Goal: Transaction & Acquisition: Obtain resource

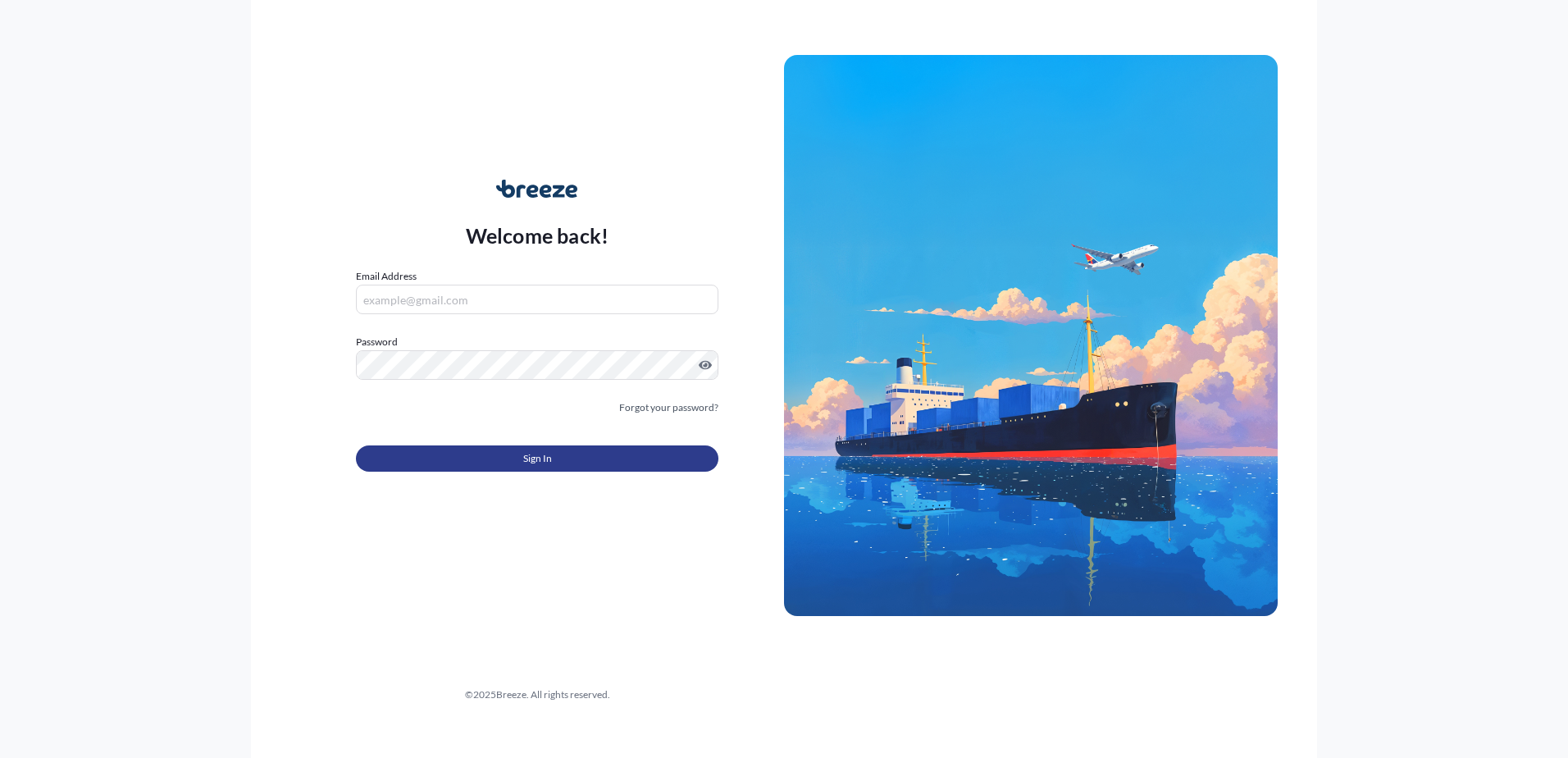
type input "[EMAIL_ADDRESS][DOMAIN_NAME]"
click at [511, 457] on button "Sign In" at bounding box center [537, 458] width 363 height 26
click at [535, 459] on span "Sign In" at bounding box center [538, 459] width 29 height 16
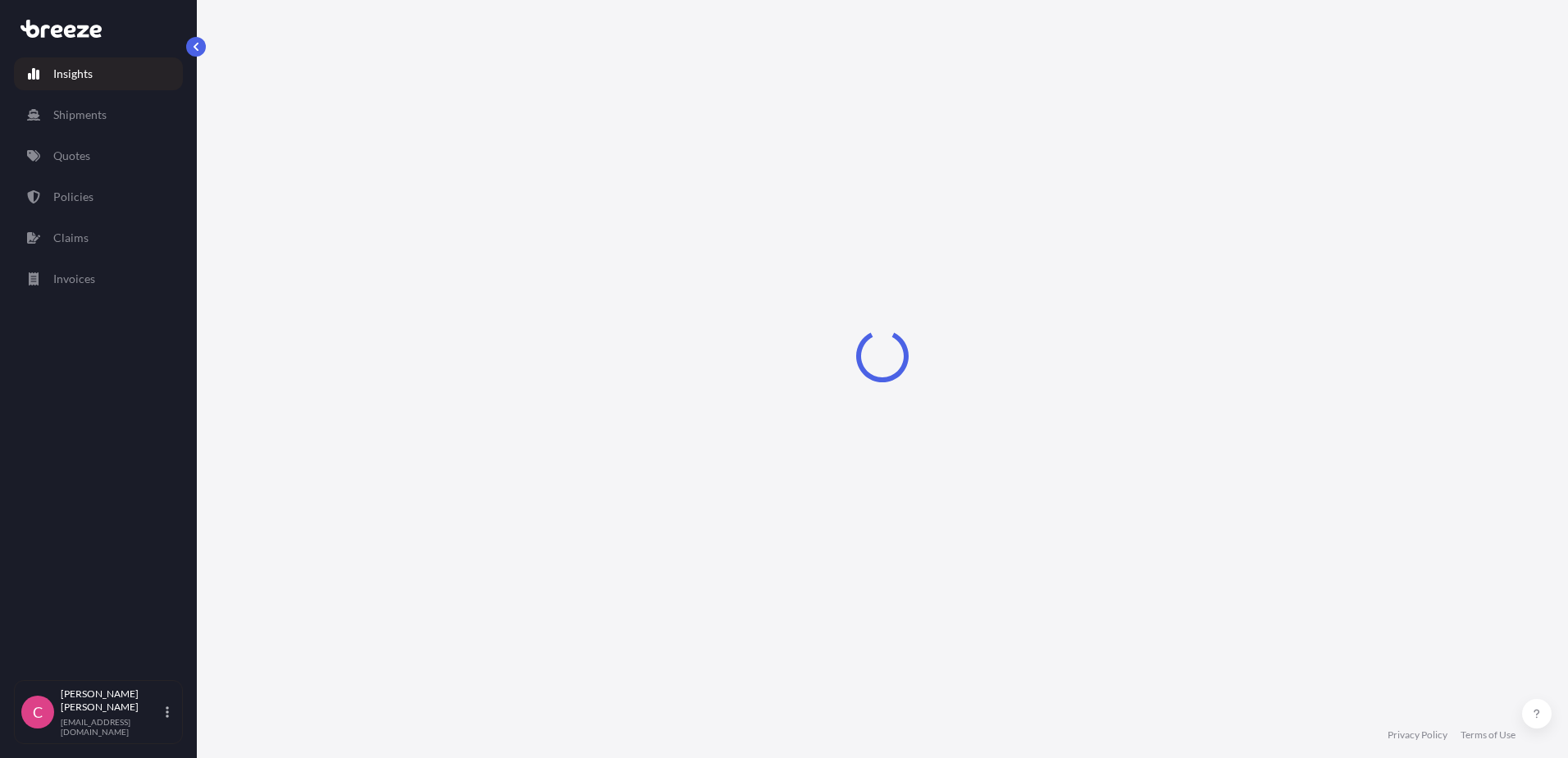
select select "2025"
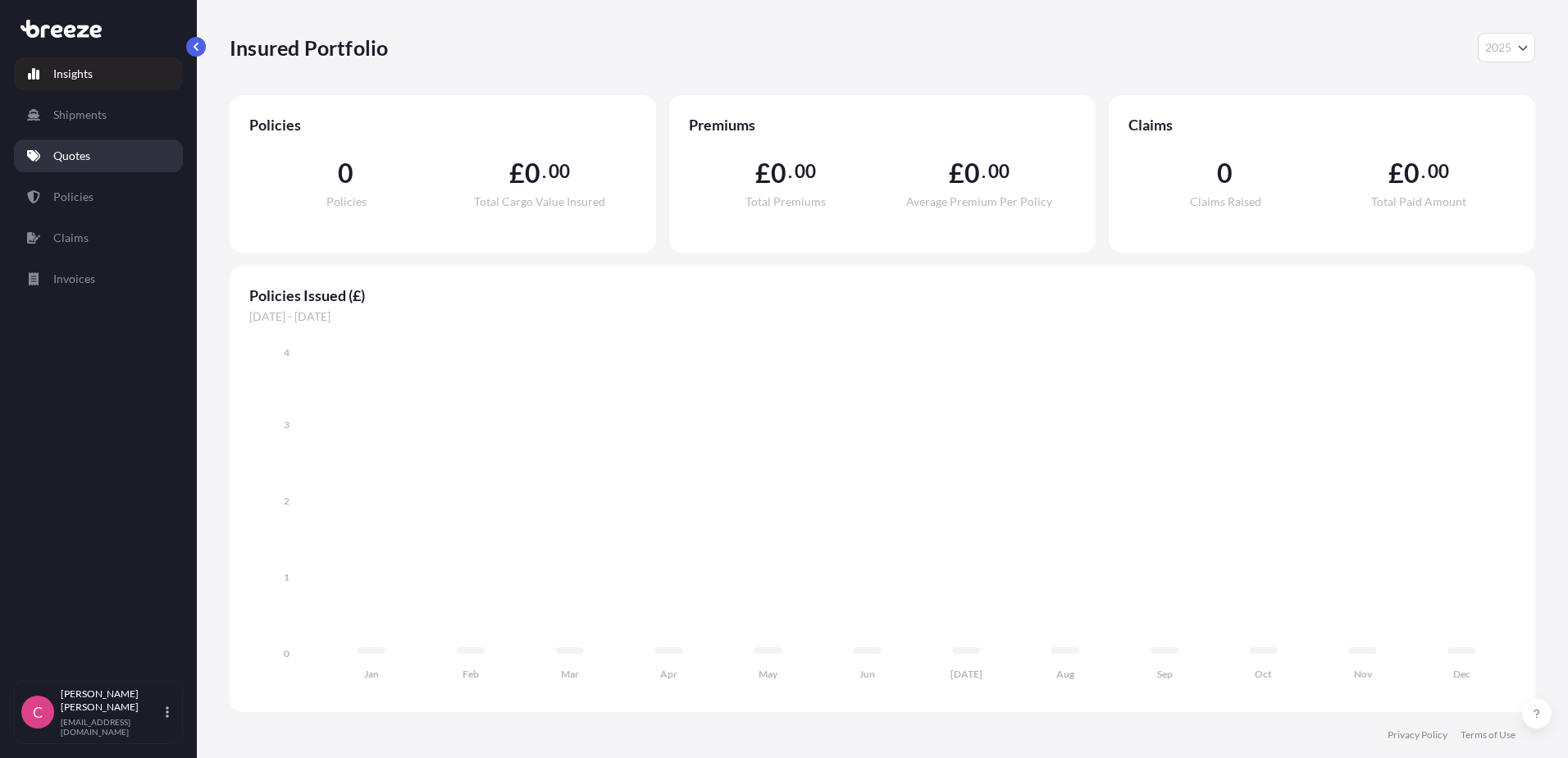
click at [72, 147] on link "Quotes" at bounding box center [99, 155] width 169 height 33
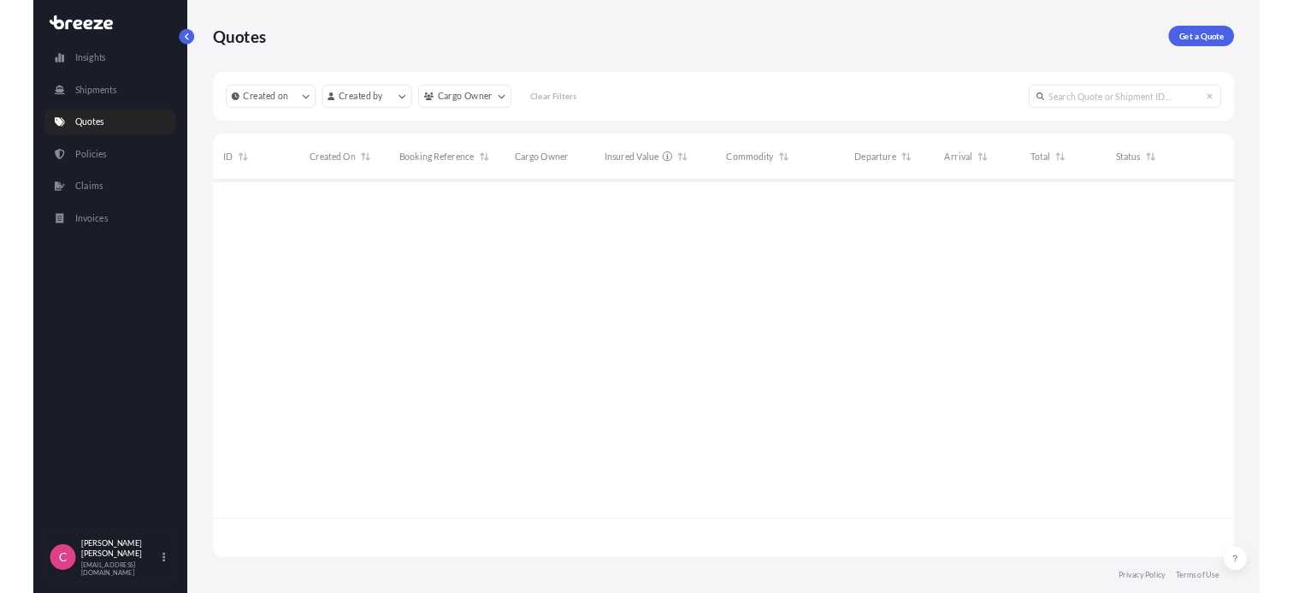
scroll to position [552, 1349]
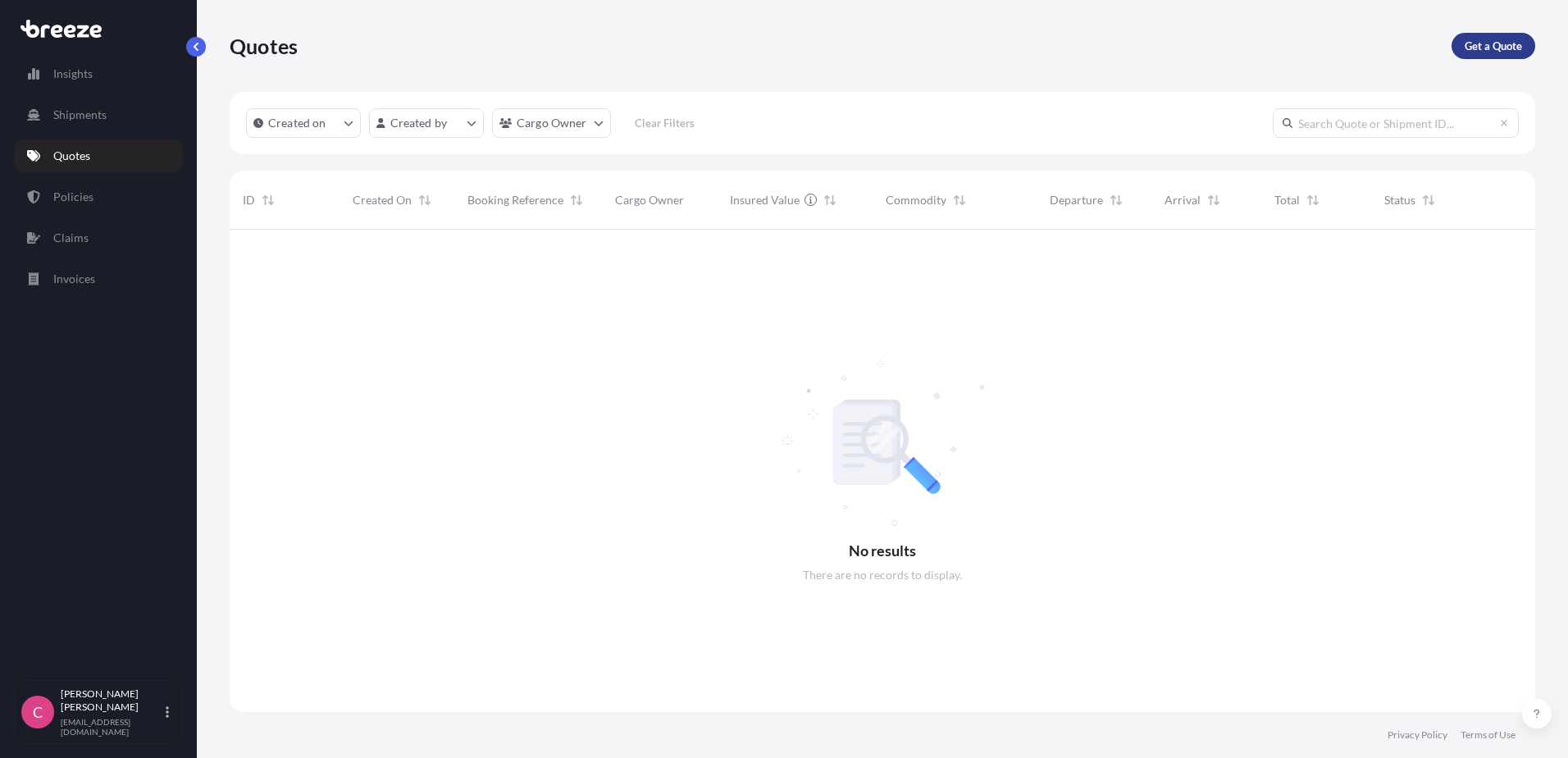
click at [1486, 39] on p "Get a Quote" at bounding box center [1493, 45] width 58 height 16
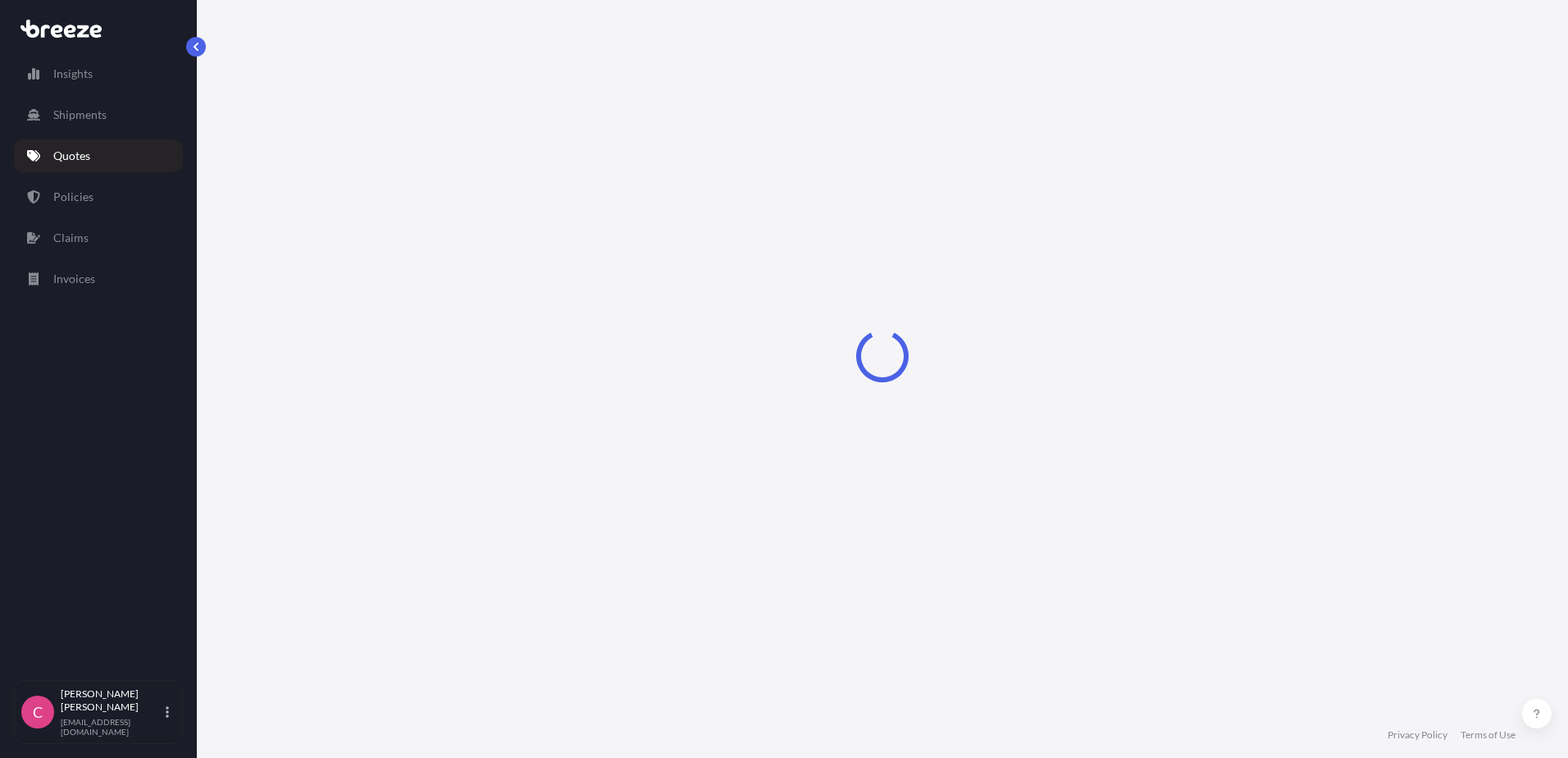
select select "Road"
select select "Sea"
select select "1"
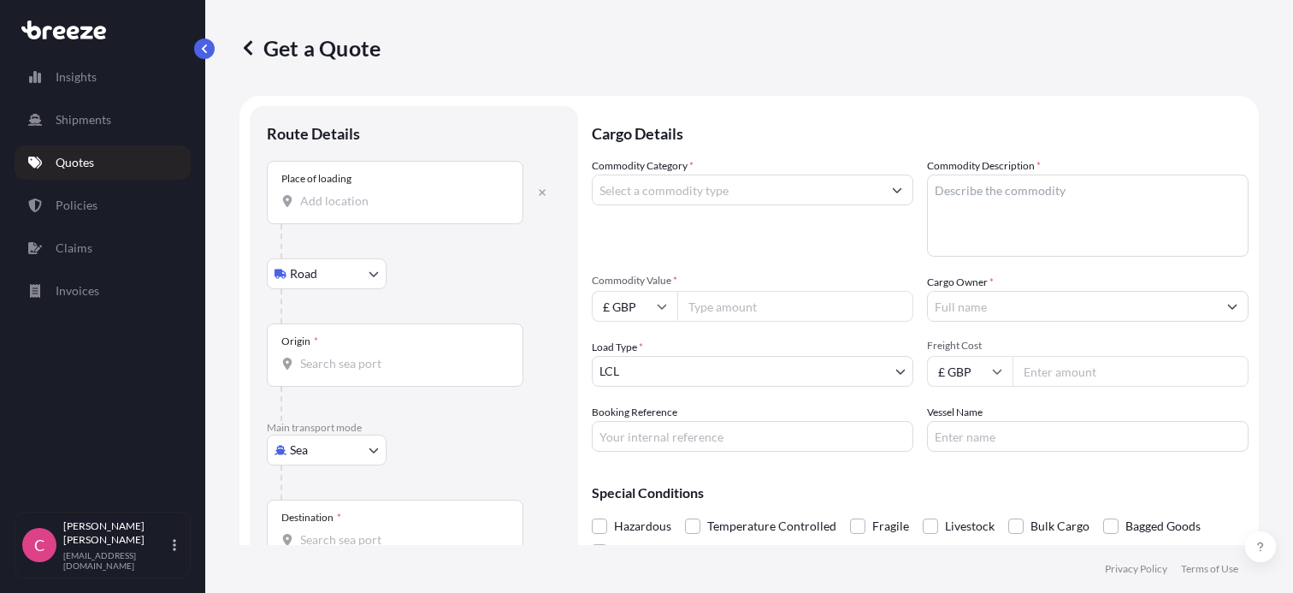
click at [346, 199] on input "Place of loading" at bounding box center [401, 200] width 202 height 17
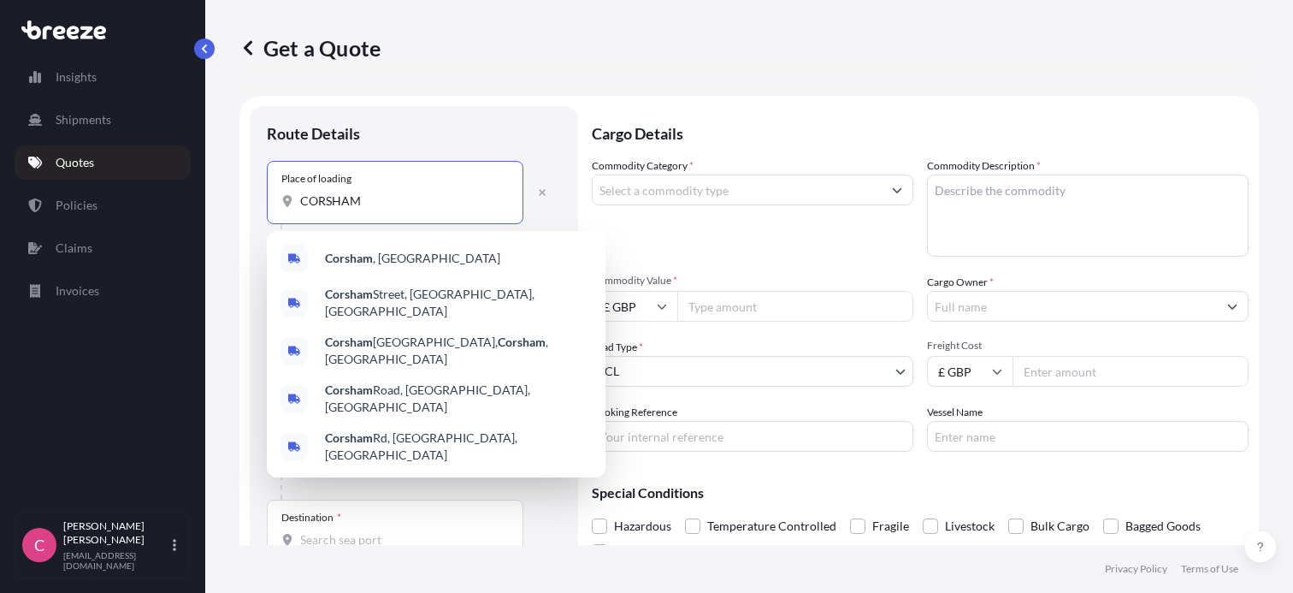
drag, startPoint x: 383, startPoint y: 202, endPoint x: 210, endPoint y: 185, distance: 173.6
click at [210, 185] on div "Get a Quote Route Details Place of loading CORSHAM Road Road Rail Origin * Main…" at bounding box center [749, 272] width 1088 height 545
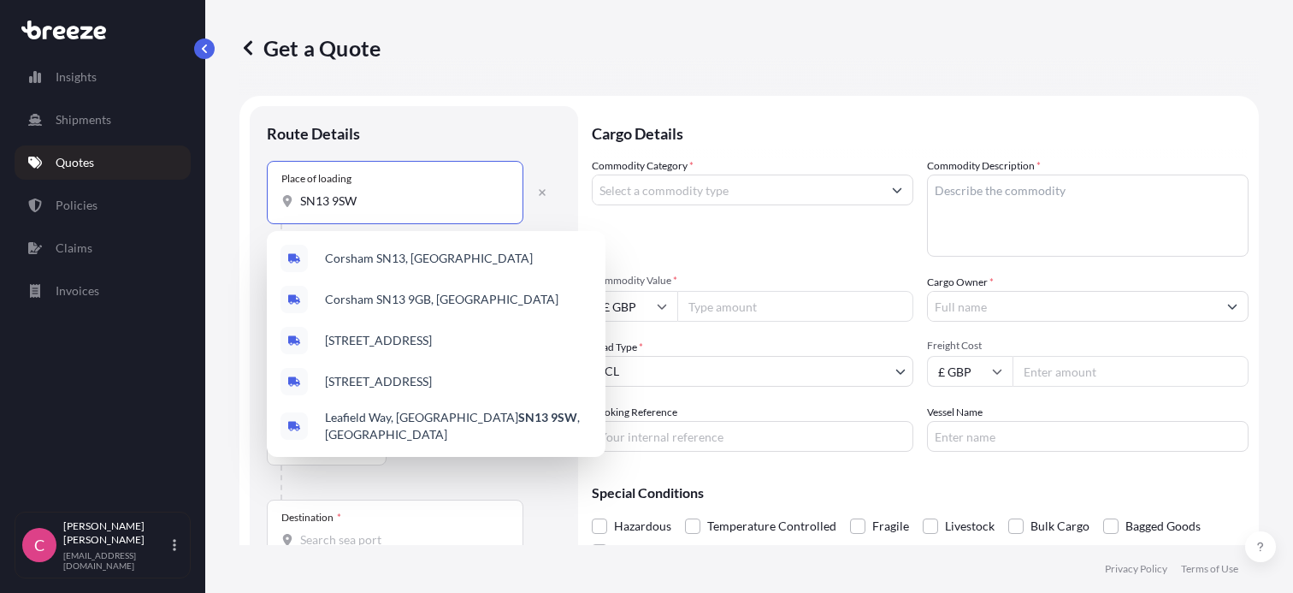
type input "SN13 9SW"
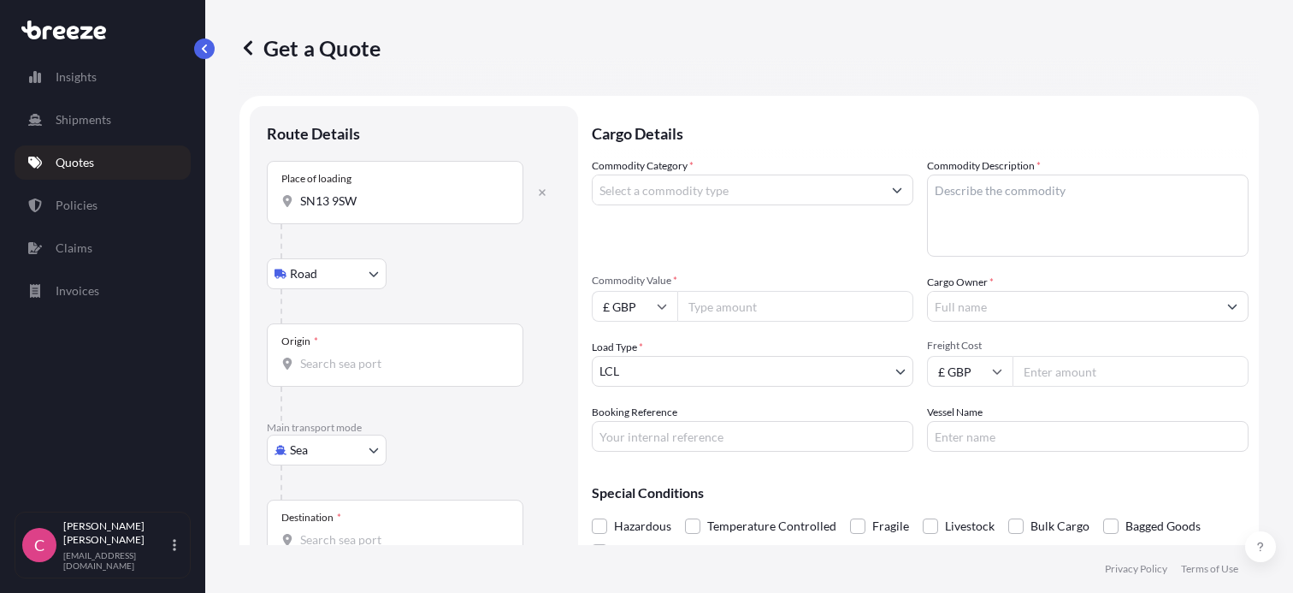
click at [381, 210] on div "Place of loading SN13 9SW" at bounding box center [395, 192] width 257 height 63
click at [381, 210] on input "SN13 9SW" at bounding box center [401, 200] width 202 height 17
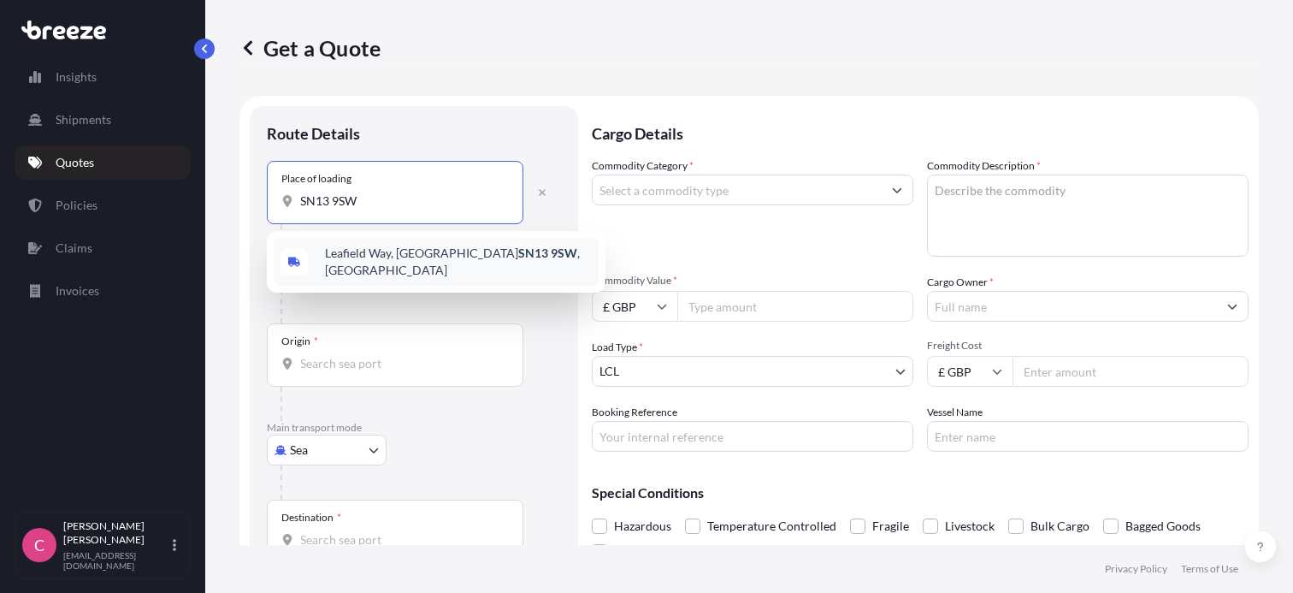
click at [399, 257] on span "[STREET_ADDRESS]" at bounding box center [458, 262] width 267 height 34
type input "[STREET_ADDRESS]"
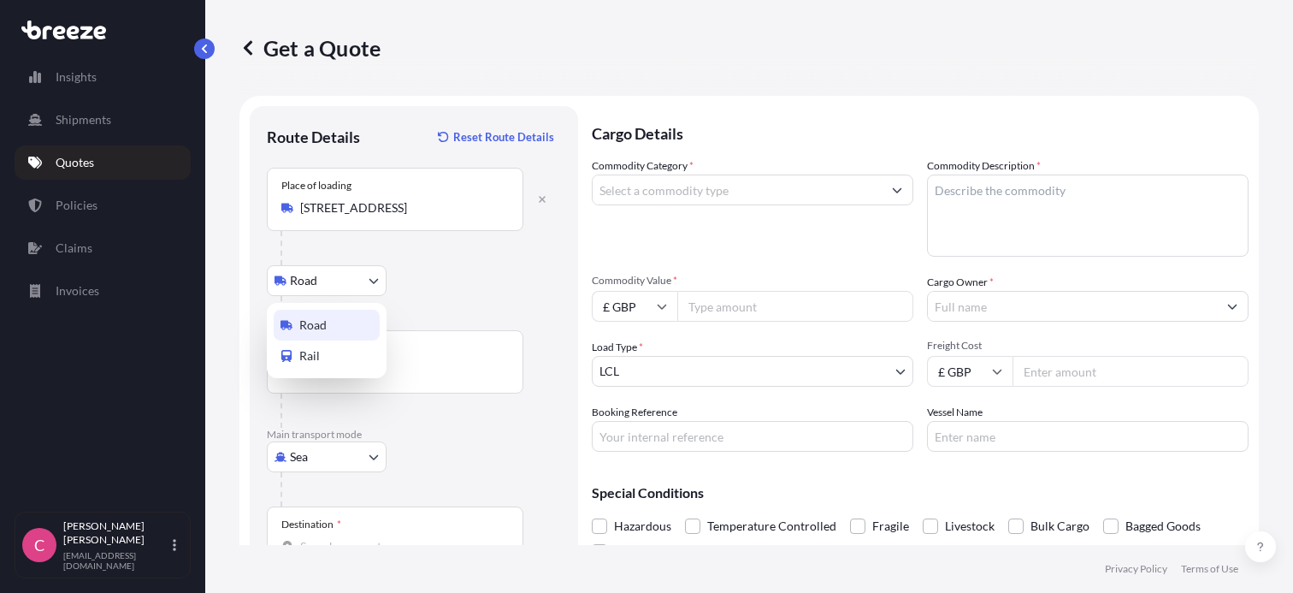
click at [356, 282] on body "0 options available. 5 options available. 1 option available. Insights Shipment…" at bounding box center [646, 296] width 1293 height 593
click at [327, 328] on div "Road" at bounding box center [327, 325] width 106 height 31
click at [358, 453] on body "Insights Shipments Quotes Policies Claims Invoices C [PERSON_NAME] [EMAIL_ADDRE…" at bounding box center [646, 296] width 1293 height 593
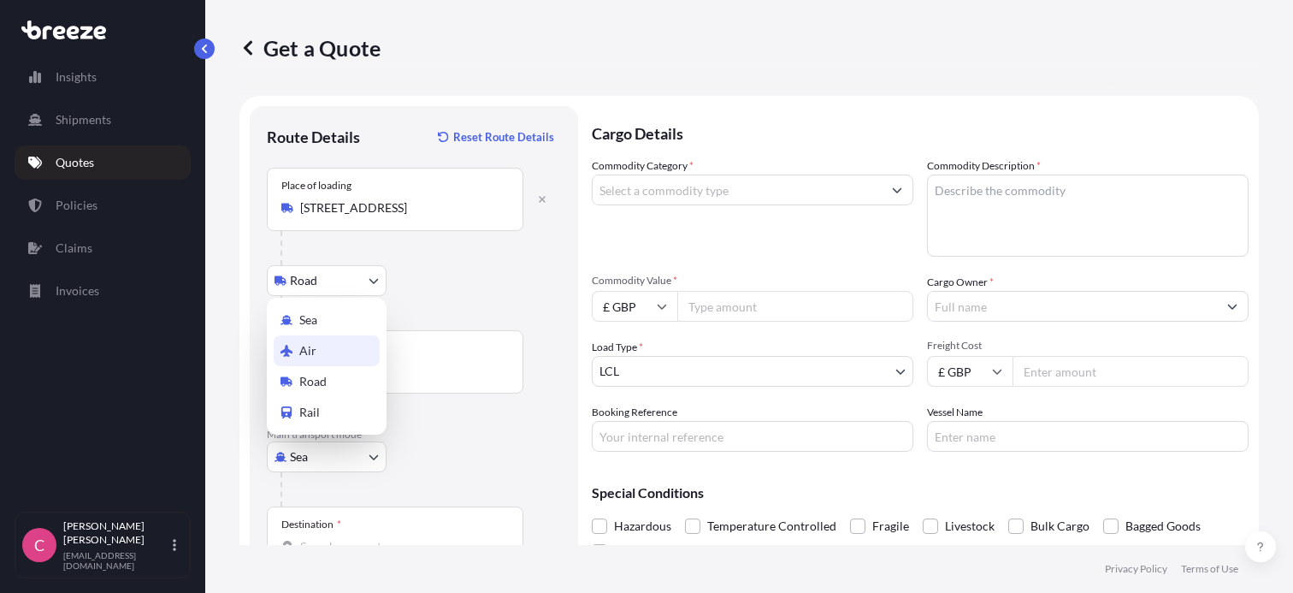
click at [318, 352] on div "Air" at bounding box center [327, 350] width 106 height 31
select select "Air"
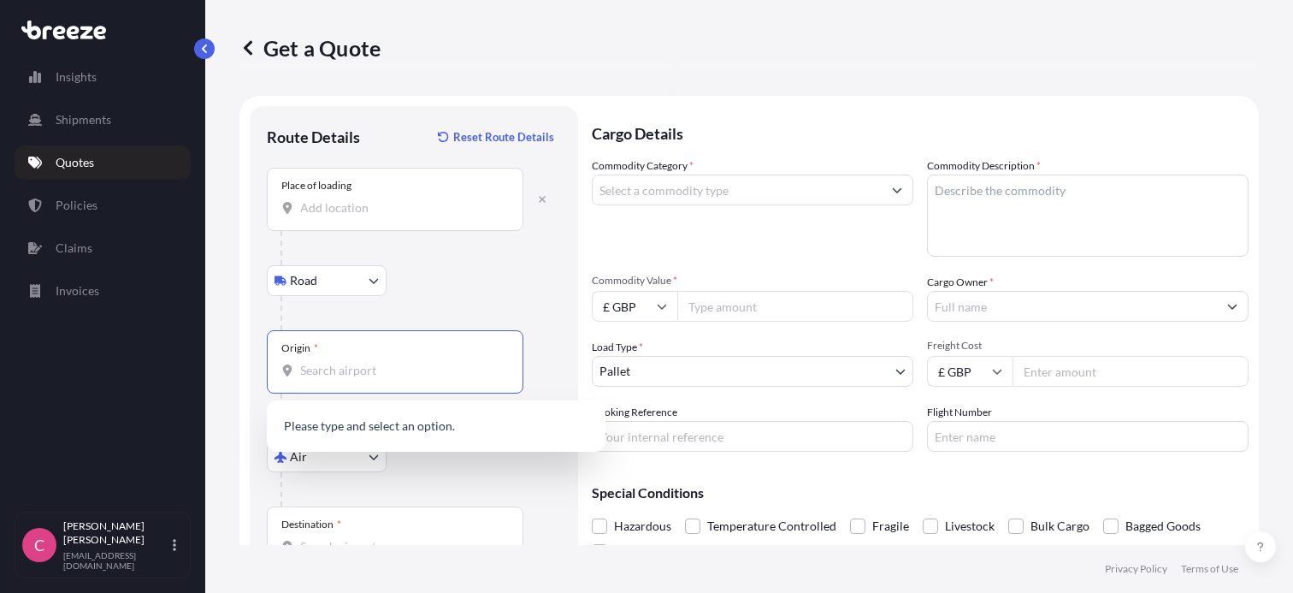
click at [329, 363] on input "Origin *" at bounding box center [401, 370] width 202 height 17
type input "LHR"
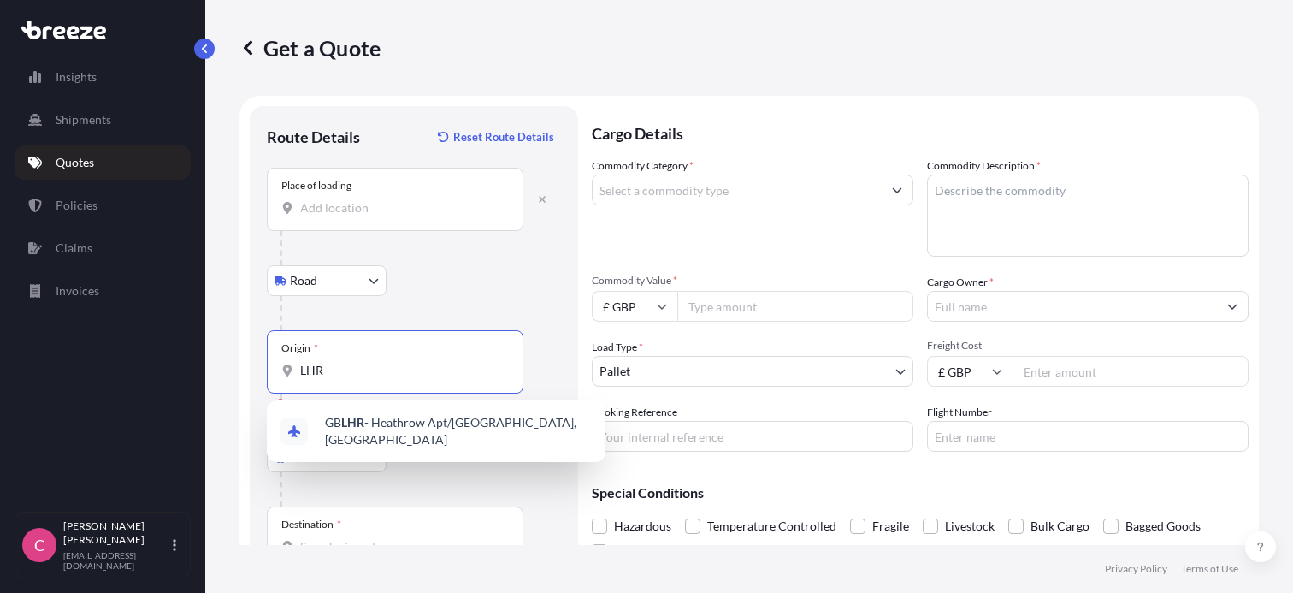
click at [360, 367] on input "LHR" at bounding box center [401, 370] width 202 height 17
click at [379, 433] on span "GB LHR - Heathrow Apt/[GEOGRAPHIC_DATA], [GEOGRAPHIC_DATA]" at bounding box center [458, 431] width 267 height 34
type input "GBLHR - Heathrow Apt/[GEOGRAPHIC_DATA], [GEOGRAPHIC_DATA]"
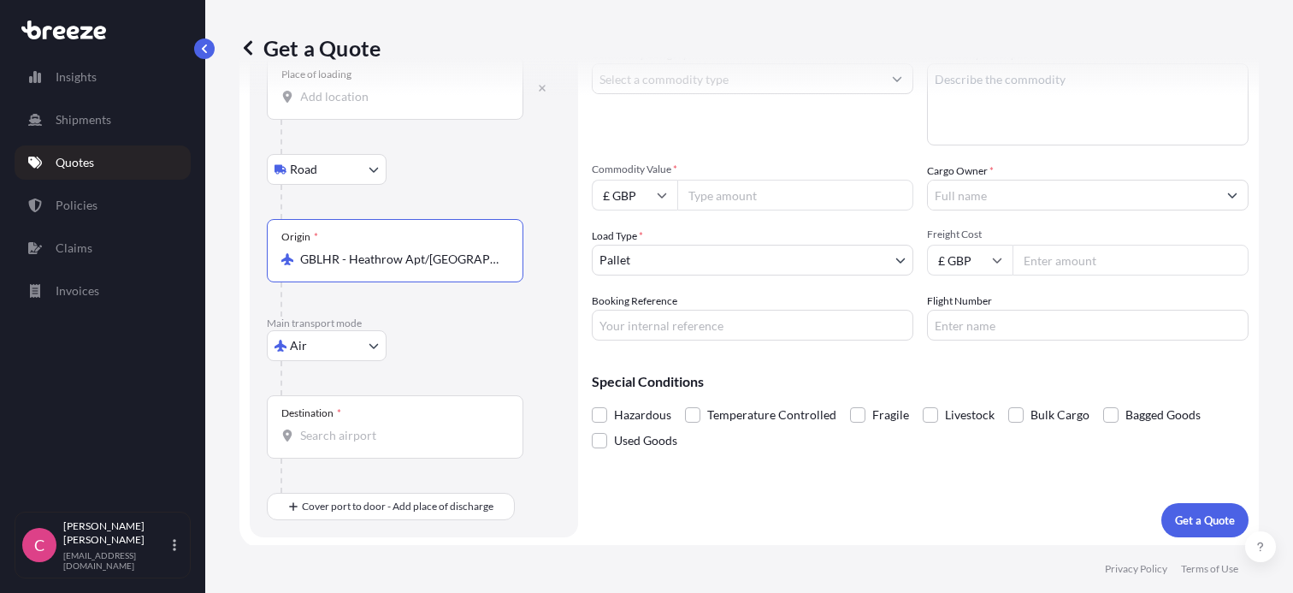
scroll to position [114, 0]
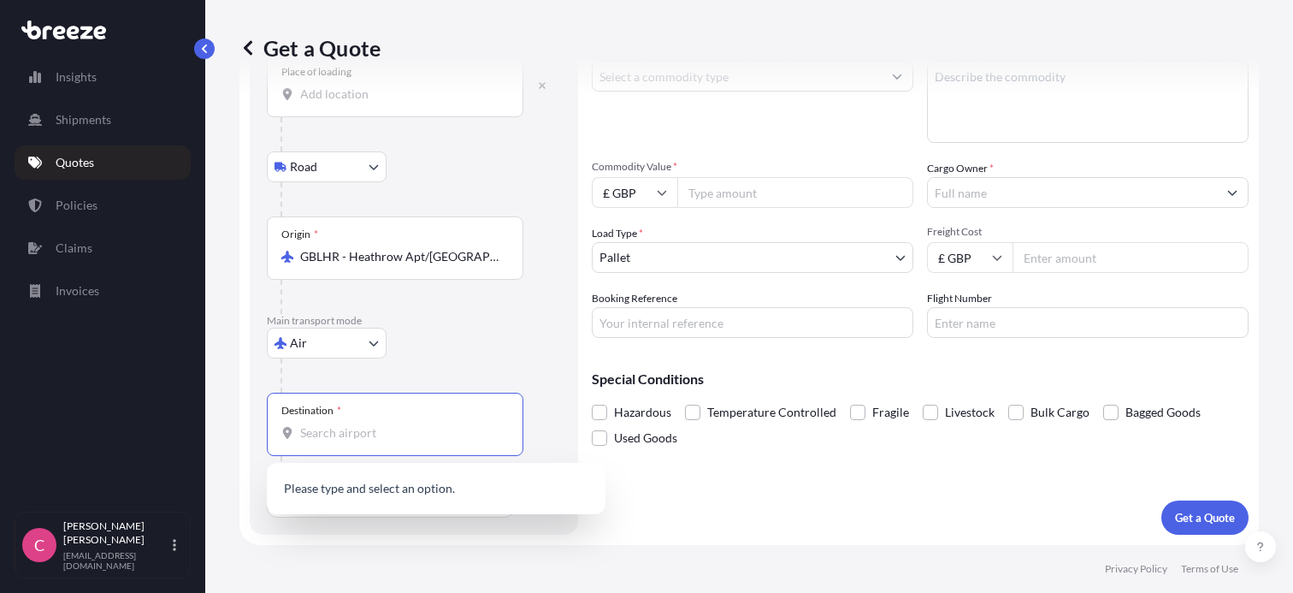
click at [337, 438] on input "Destination *" at bounding box center [401, 432] width 202 height 17
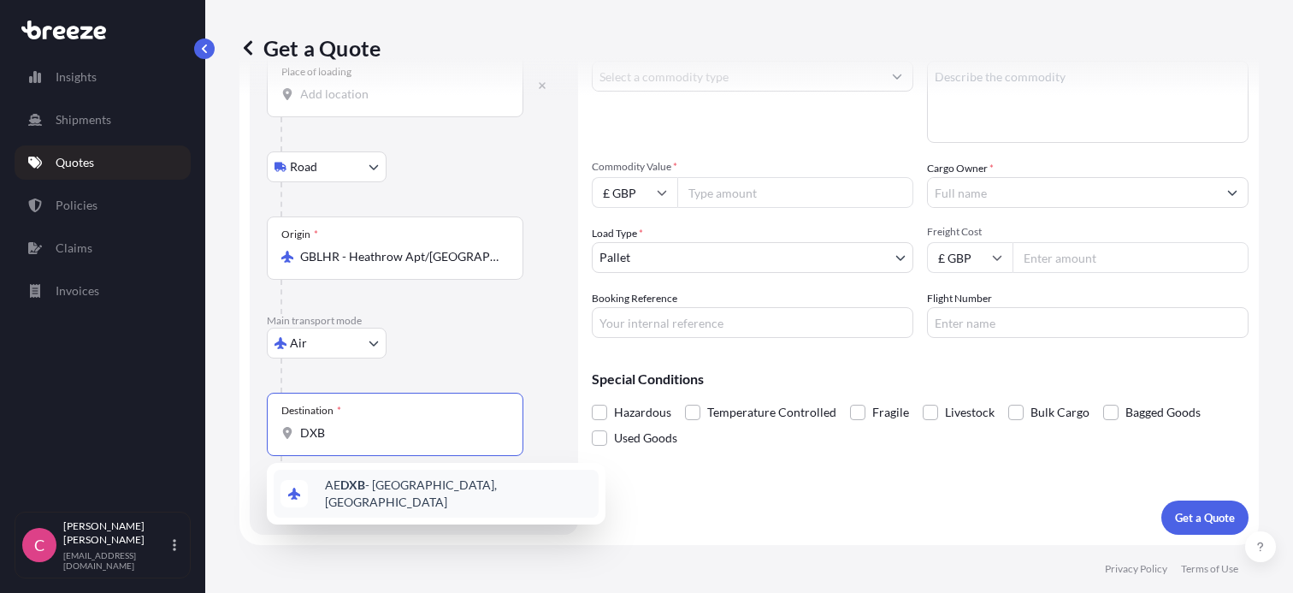
click at [366, 499] on div "AE DXB - [GEOGRAPHIC_DATA], [GEOGRAPHIC_DATA]" at bounding box center [436, 494] width 325 height 48
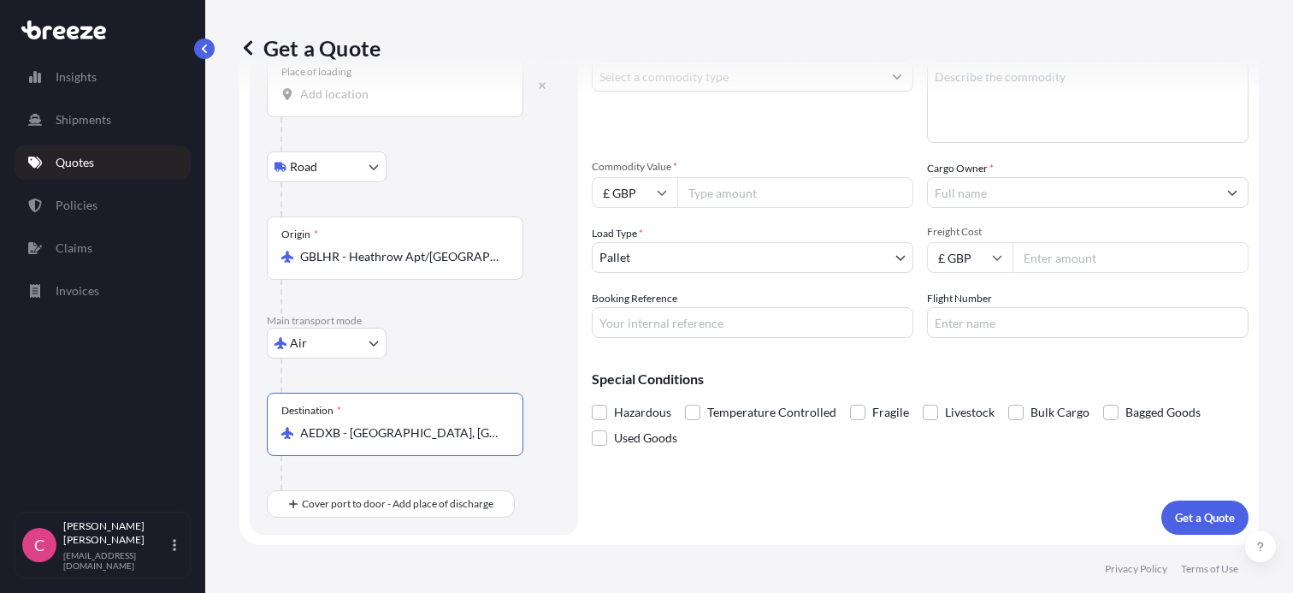
type input "AEDXB - [GEOGRAPHIC_DATA], [GEOGRAPHIC_DATA]"
click at [622, 198] on input "£ GBP" at bounding box center [635, 192] width 86 height 31
click at [623, 232] on div "$ USD" at bounding box center [635, 234] width 72 height 32
type input "$ USD"
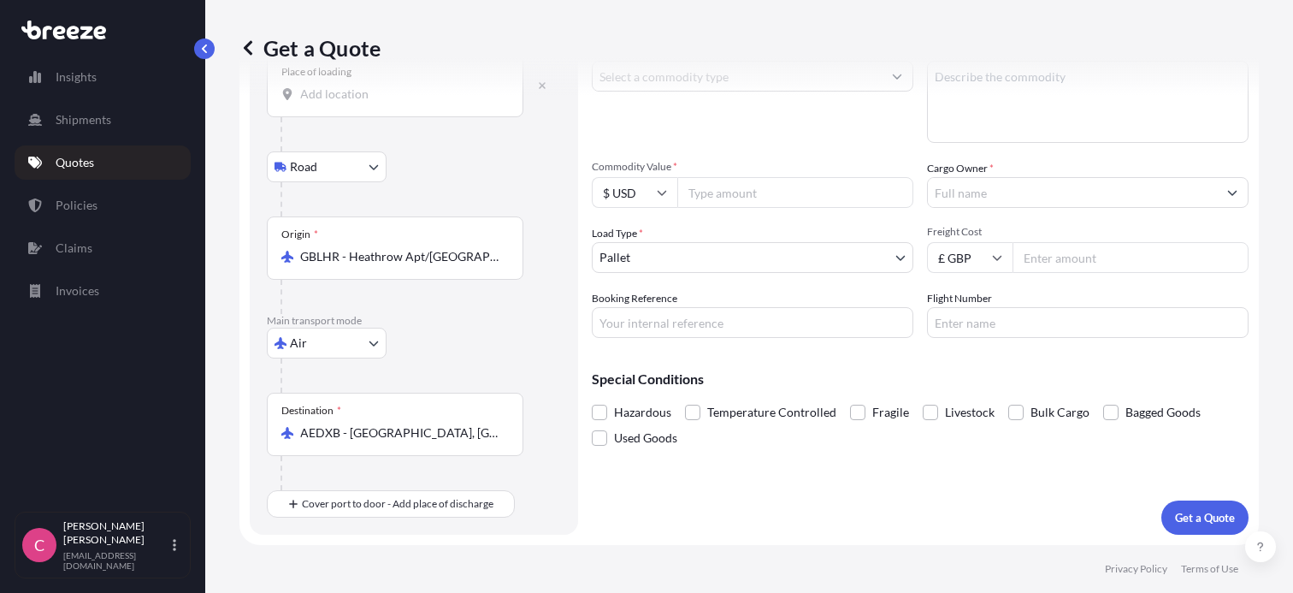
click at [715, 192] on input "Commodity Value *" at bounding box center [795, 192] width 236 height 31
type input "3409"
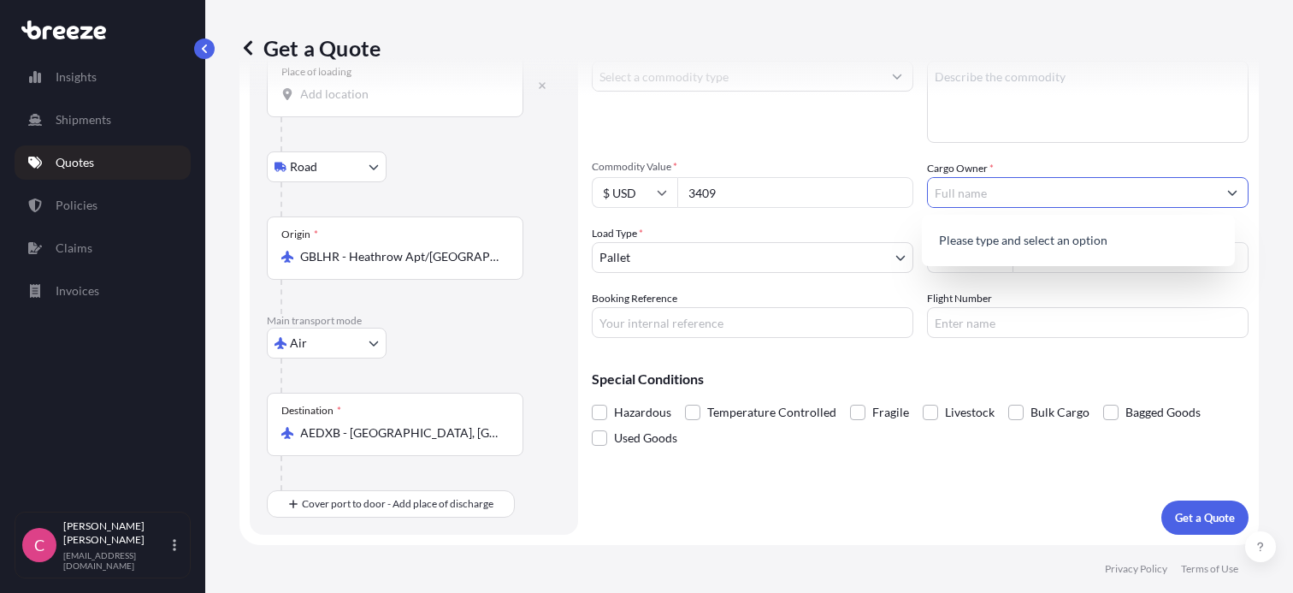
click at [638, 256] on body "0 options available. Insights Shipments Quotes Policies Claims Invoices C [PERS…" at bounding box center [646, 296] width 1293 height 593
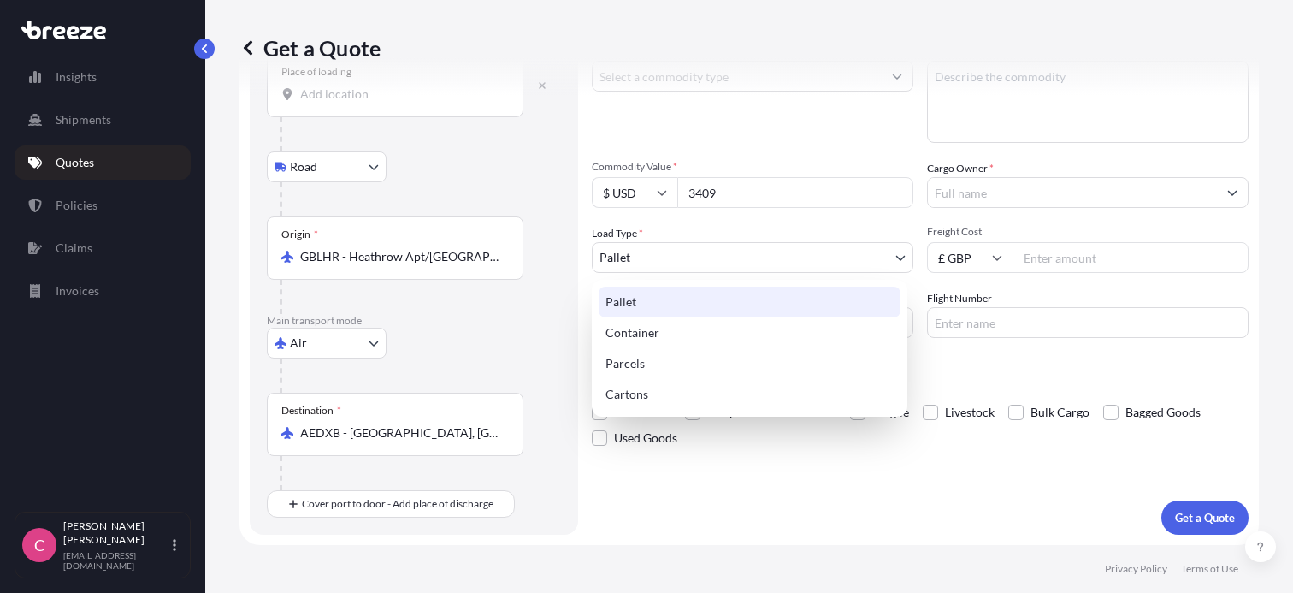
click at [644, 257] on body "Insights Shipments Quotes Policies Claims Invoices C [PERSON_NAME] [EMAIL_ADDRE…" at bounding box center [646, 296] width 1293 height 593
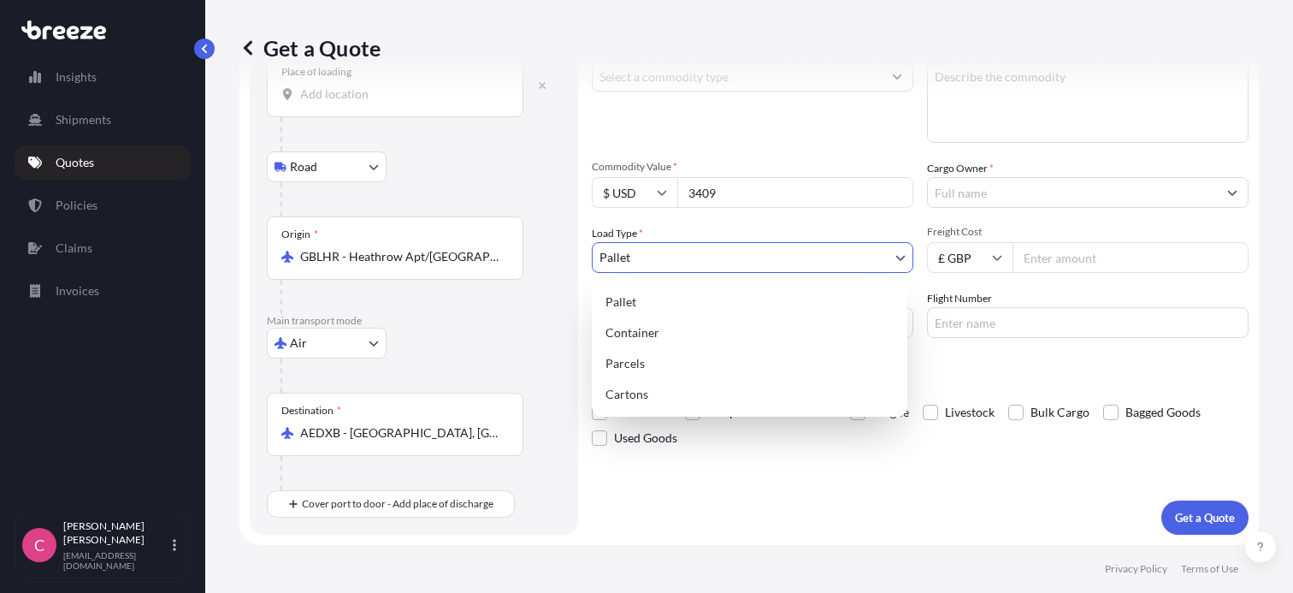
click at [512, 253] on body "Insights Shipments Quotes Policies Claims Invoices C [PERSON_NAME] [EMAIL_ADDRE…" at bounding box center [646, 296] width 1293 height 593
select select "4"
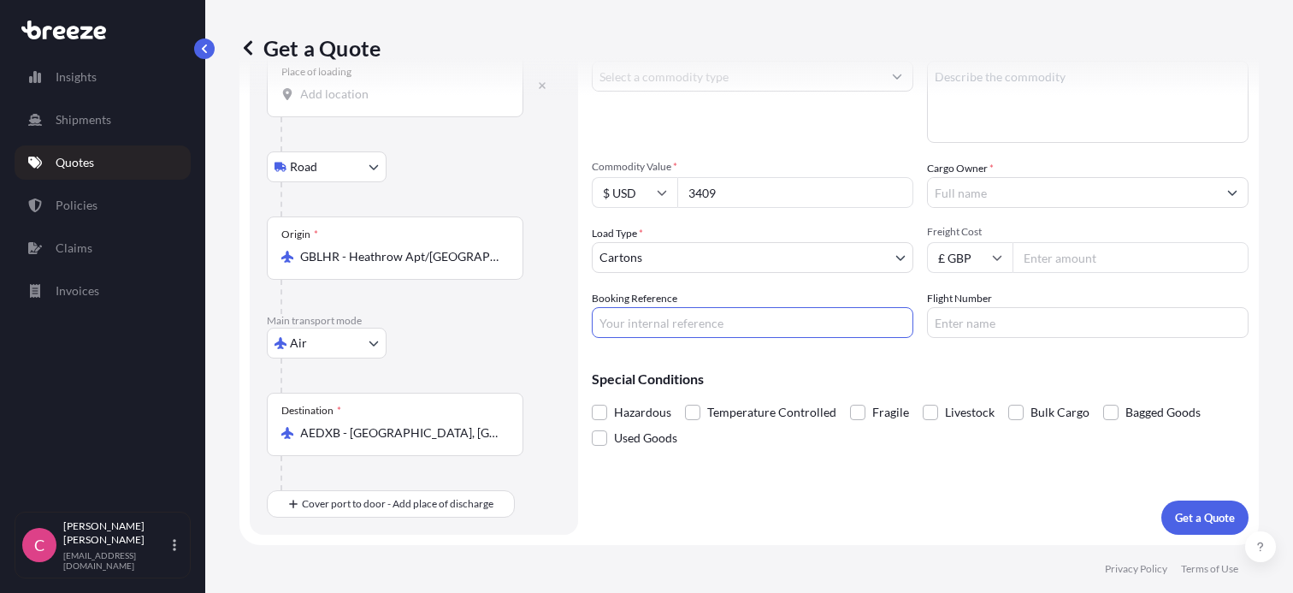
click at [702, 327] on input "Booking Reference" at bounding box center [753, 322] width 322 height 31
type input "UKQ14799"
click at [601, 411] on span at bounding box center [599, 412] width 15 height 15
click at [592, 399] on input "Hazardous" at bounding box center [592, 399] width 0 height 0
click at [692, 412] on span at bounding box center [692, 412] width 15 height 15
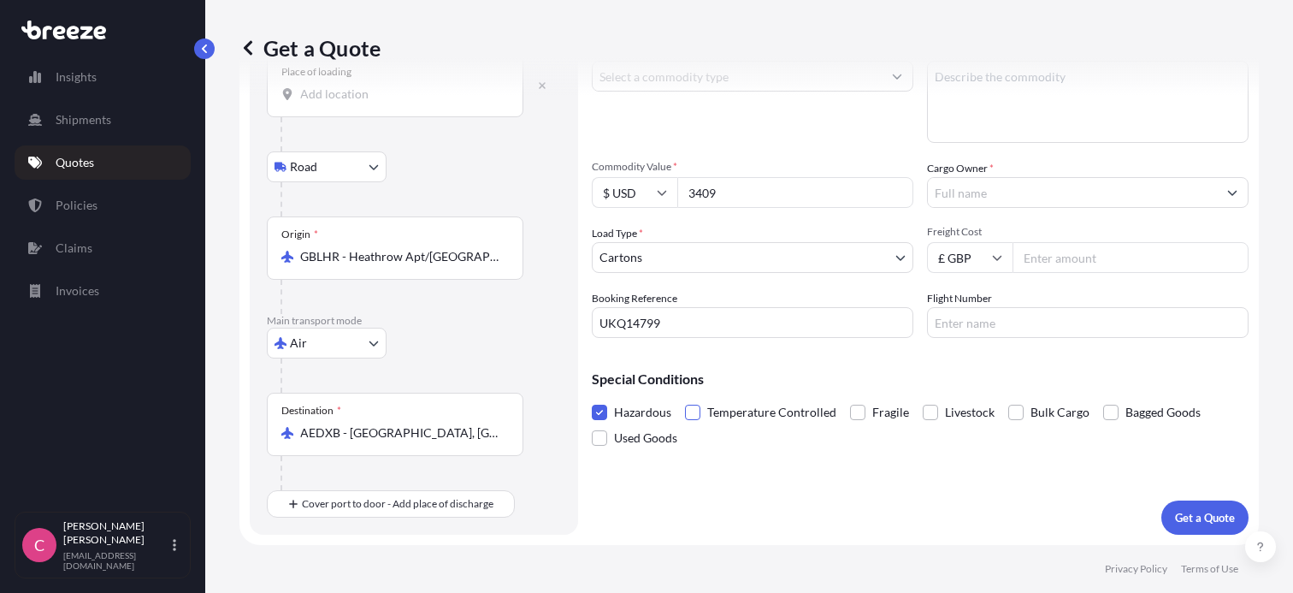
click at [685, 399] on input "Temperature Controlled" at bounding box center [685, 399] width 0 height 0
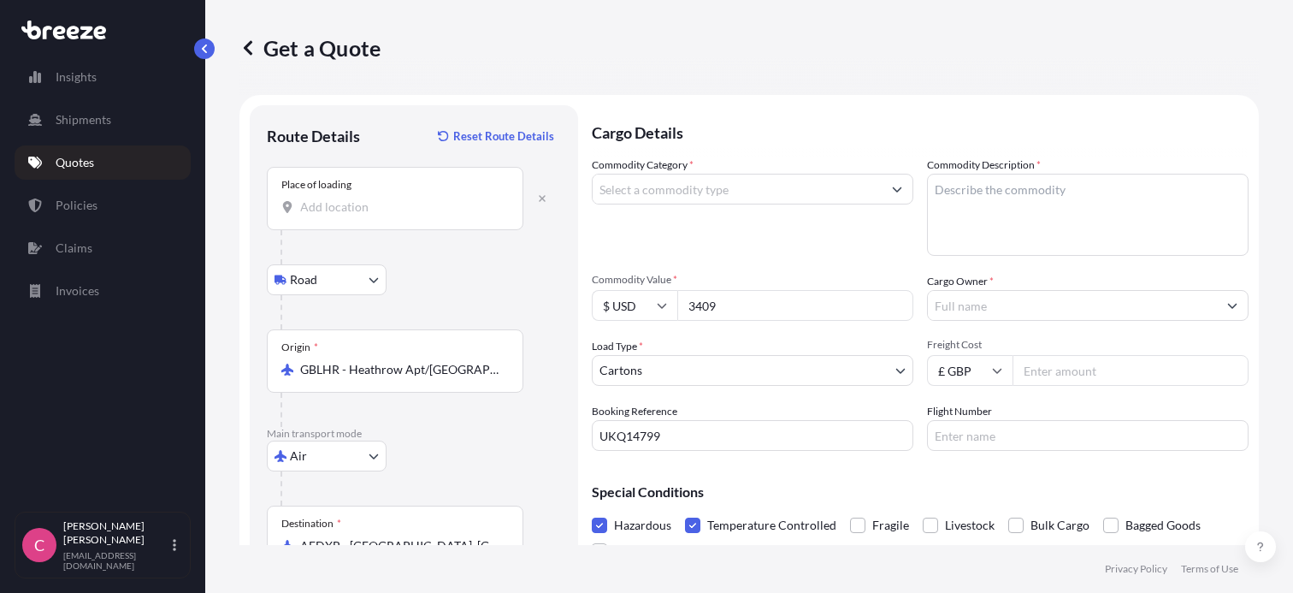
scroll to position [0, 0]
click at [653, 184] on input "Commodity Category *" at bounding box center [737, 189] width 289 height 31
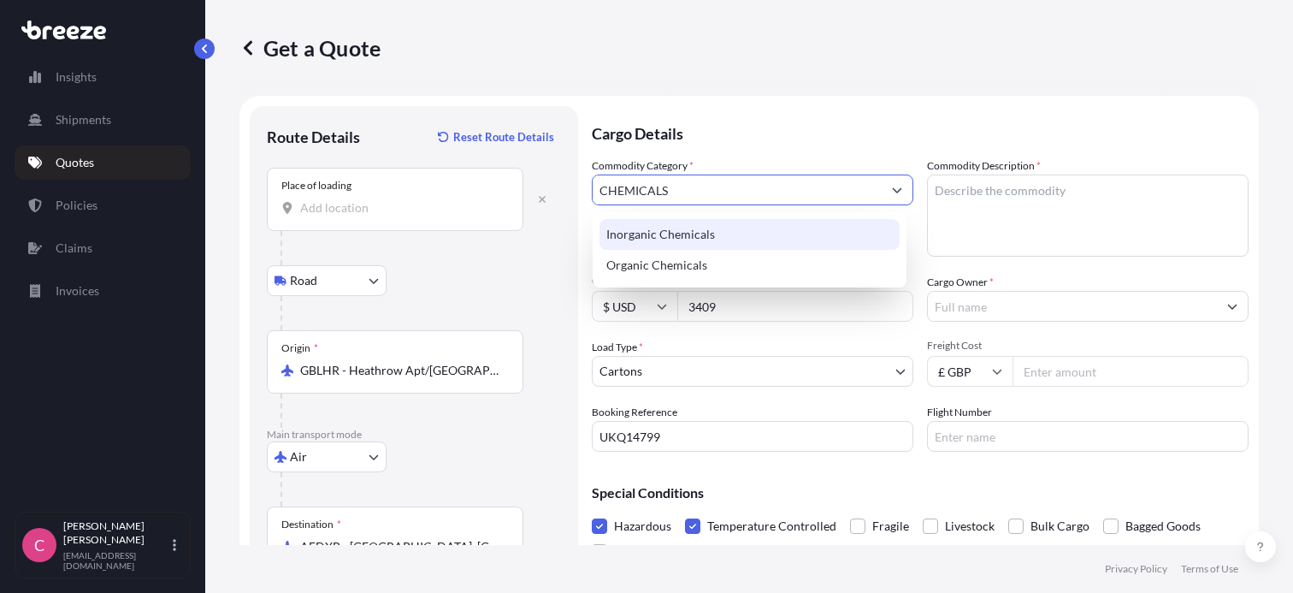
click at [686, 233] on div "Inorganic Chemicals" at bounding box center [750, 234] width 300 height 31
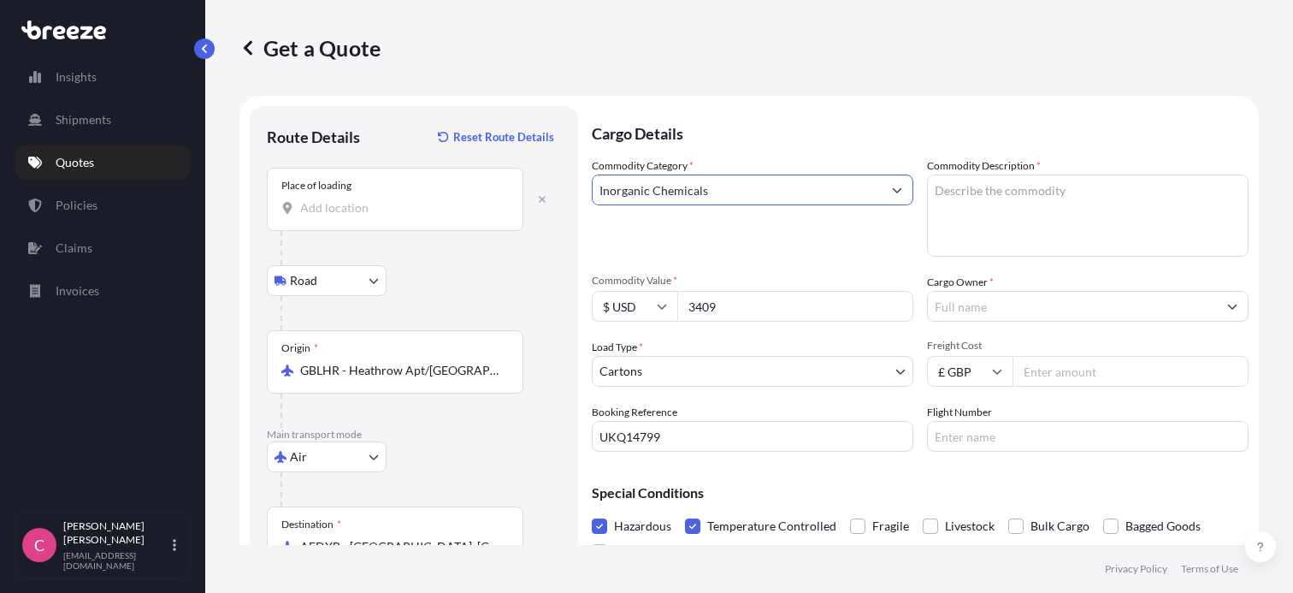
type input "Inorganic Chemicals"
click at [1010, 193] on textarea "Commodity Description *" at bounding box center [1088, 215] width 322 height 82
type textarea "MIXED CHEMICALS"
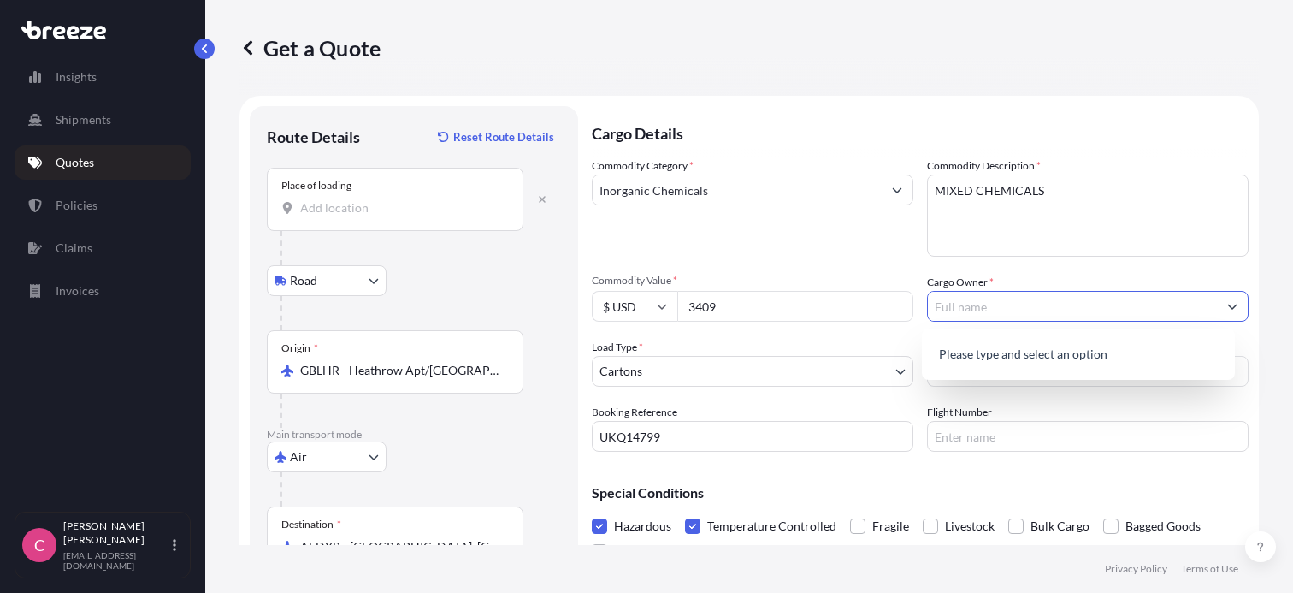
click at [988, 312] on input "Cargo Owner *" at bounding box center [1072, 306] width 289 height 31
type input "GLENTHAM LIFE SCIENCES LTD"
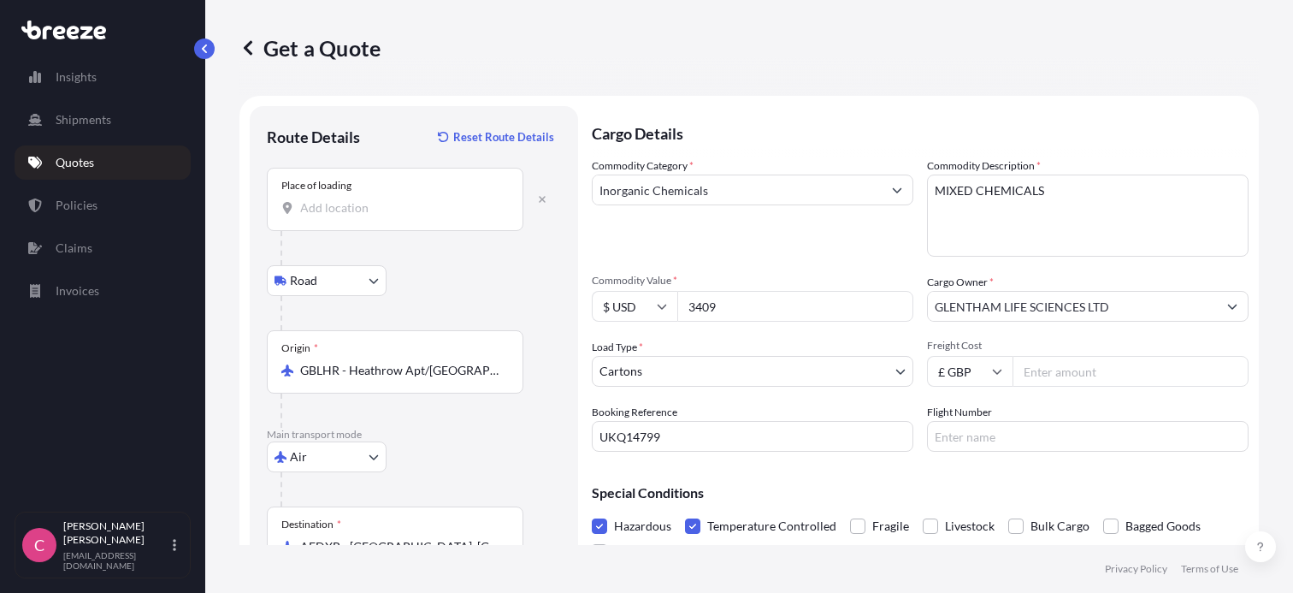
click at [1059, 373] on input "Freight Cost" at bounding box center [1131, 371] width 236 height 31
type input "489"
click at [1010, 437] on input "Flight Number" at bounding box center [1088, 436] width 322 height 31
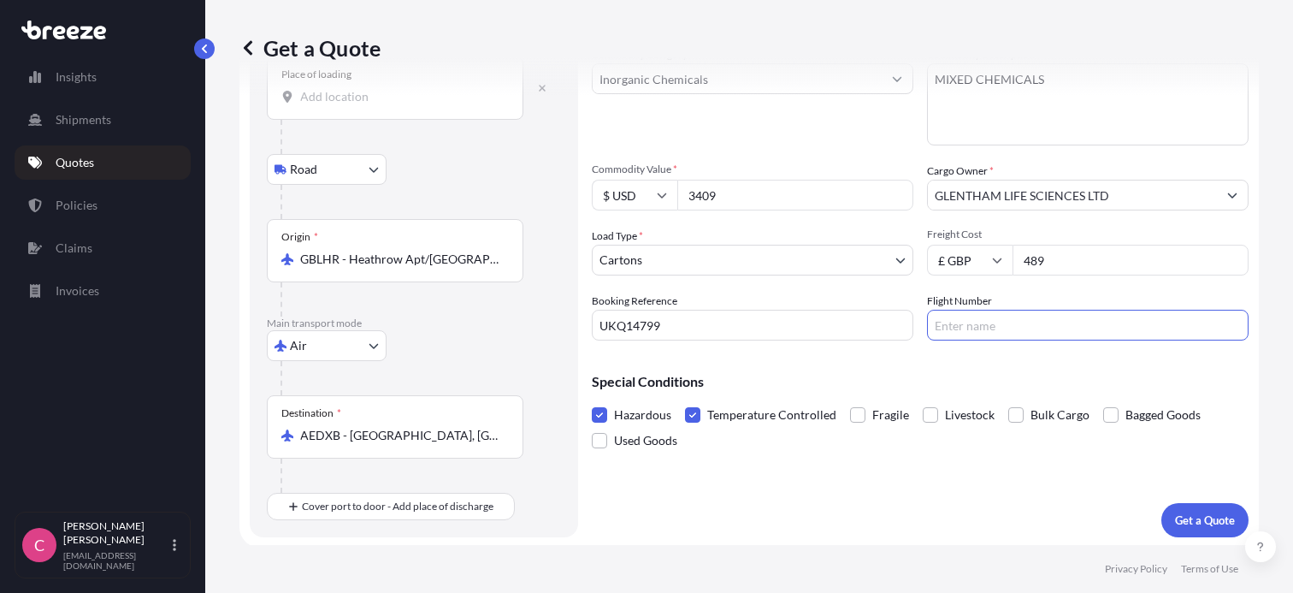
scroll to position [114, 0]
click at [1189, 512] on p "Get a Quote" at bounding box center [1205, 517] width 60 height 17
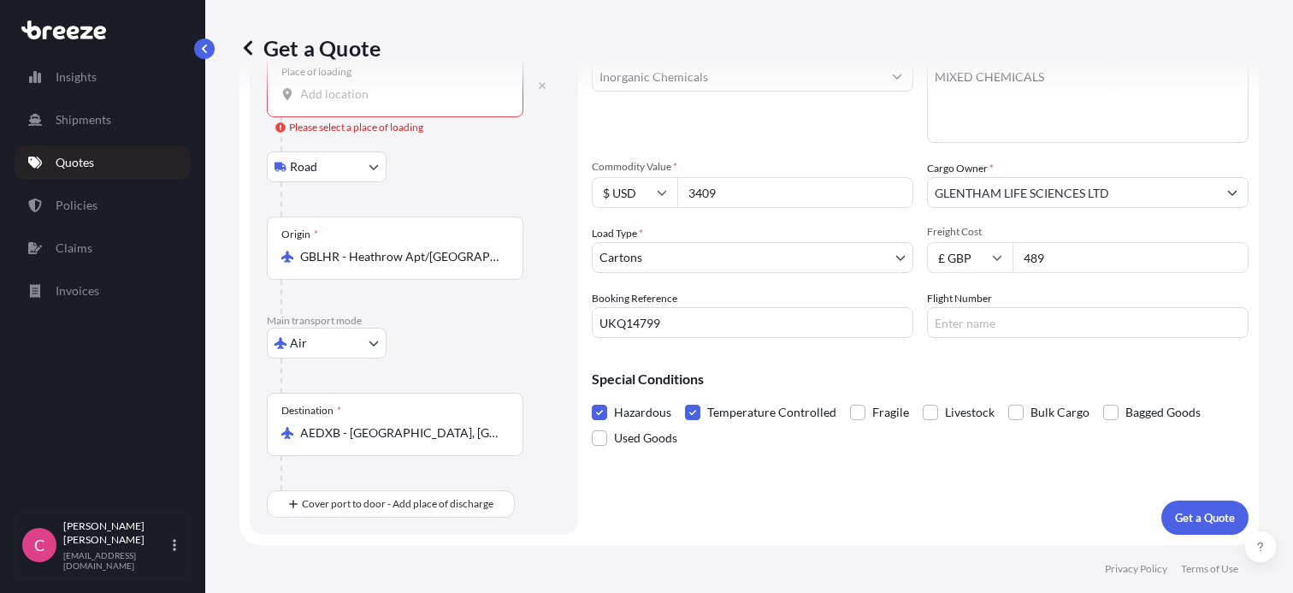
click at [387, 93] on div "Get a Quote" at bounding box center [748, 48] width 1019 height 96
click at [393, 106] on div "Place of loading" at bounding box center [395, 85] width 257 height 63
click at [393, 103] on input "Place of loading Please select a place of loading" at bounding box center [401, 94] width 202 height 17
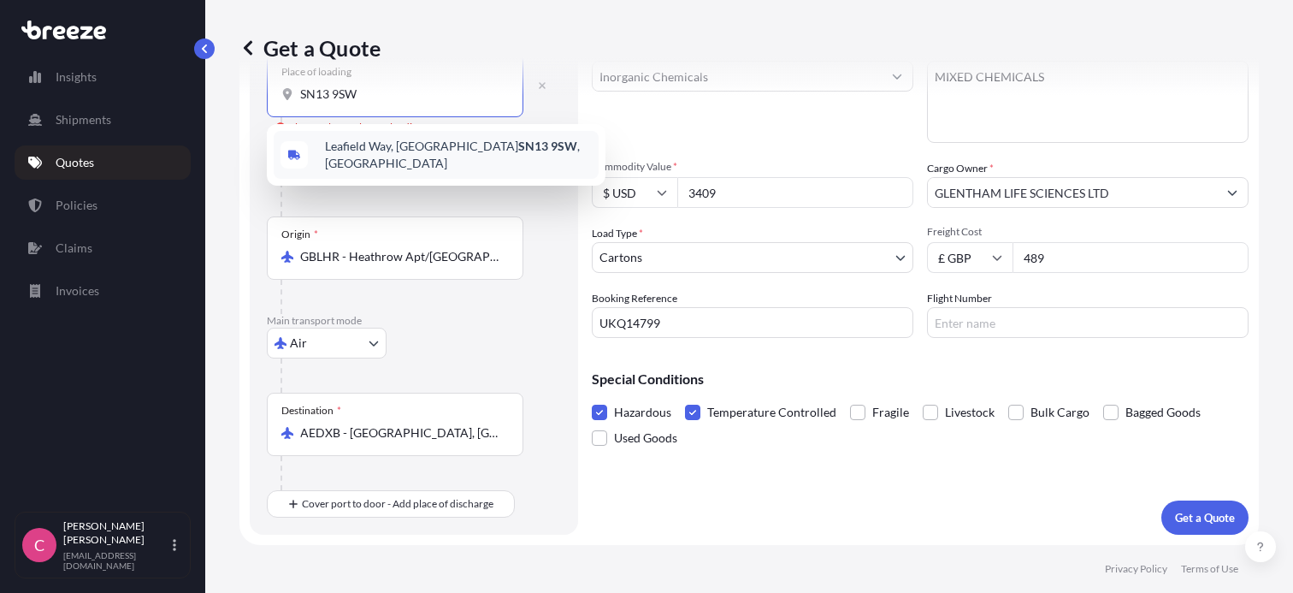
click at [403, 151] on span "[STREET_ADDRESS]" at bounding box center [458, 155] width 267 height 34
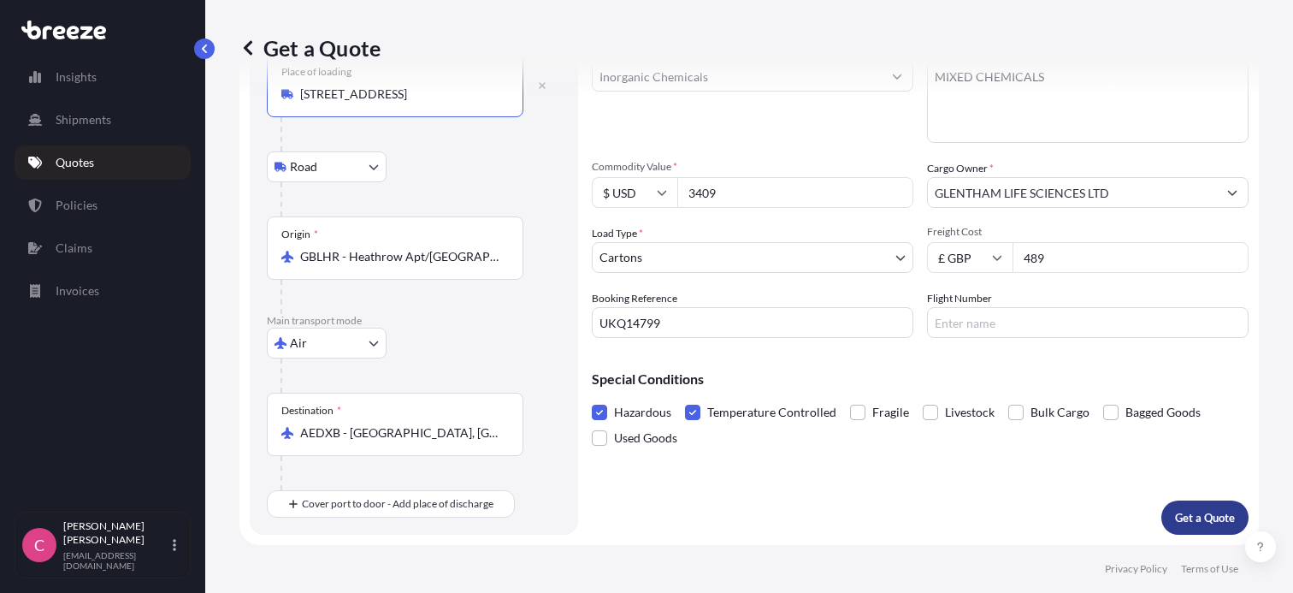
type input "[STREET_ADDRESS]"
click at [1191, 515] on p "Get a Quote" at bounding box center [1205, 517] width 60 height 17
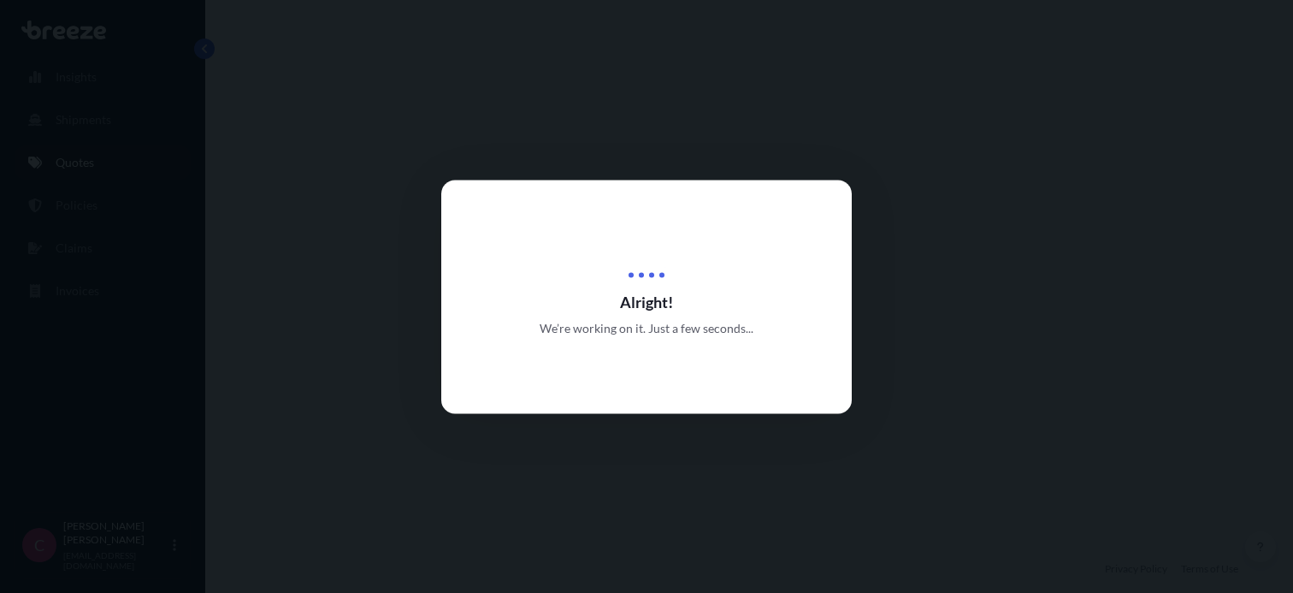
select select "Road"
select select "Air"
select select "4"
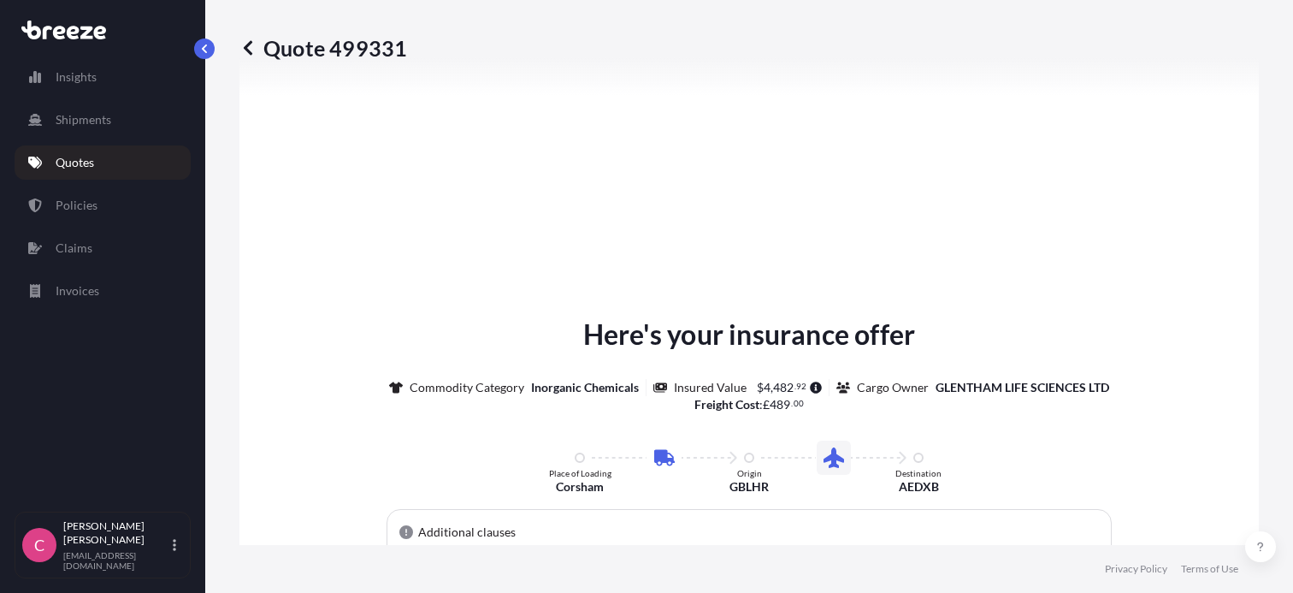
scroll to position [583, 0]
